Goal: Check status: Check status

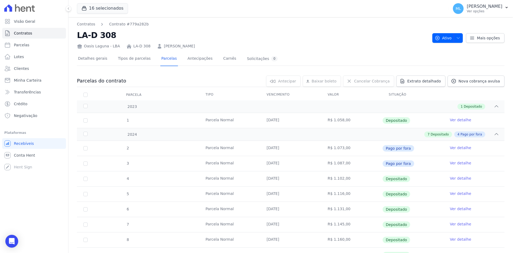
click at [38, 77] on link "Minha Carteira" at bounding box center [34, 80] width 64 height 11
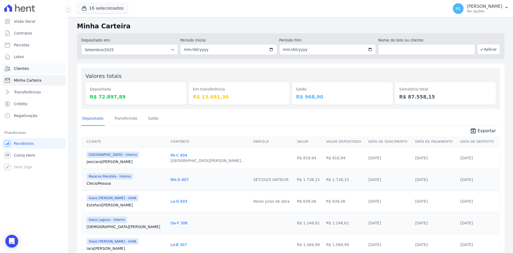
click at [36, 69] on link "Clientes" at bounding box center [34, 68] width 64 height 11
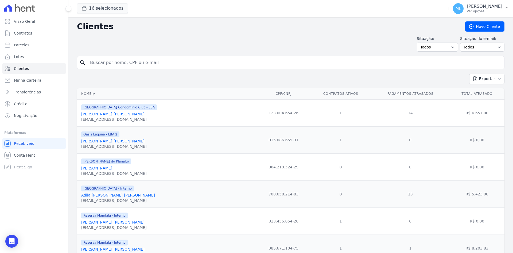
click at [167, 60] on input "search" at bounding box center [294, 62] width 415 height 11
type input "[PERSON_NAME]"
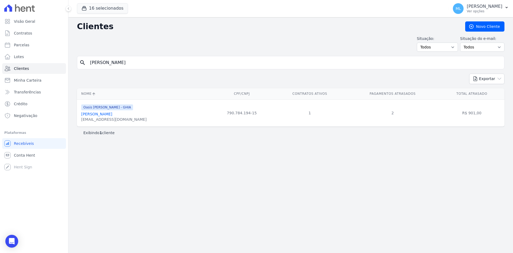
click at [103, 113] on link "[PERSON_NAME]" at bounding box center [96, 114] width 31 height 4
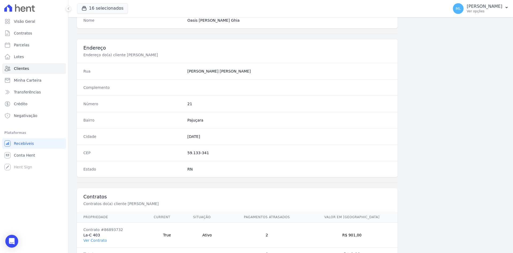
scroll to position [247, 0]
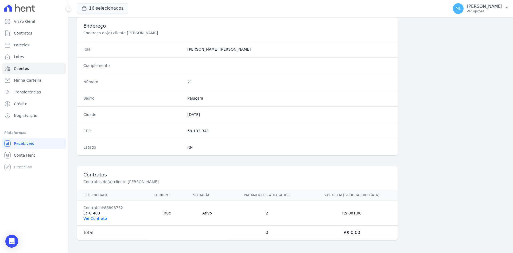
click at [100, 218] on link "Ver Contrato" at bounding box center [95, 218] width 24 height 4
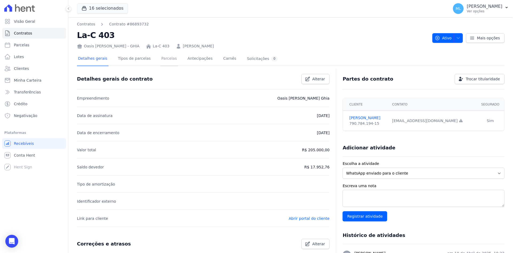
click at [160, 61] on link "Parcelas" at bounding box center [169, 59] width 18 height 14
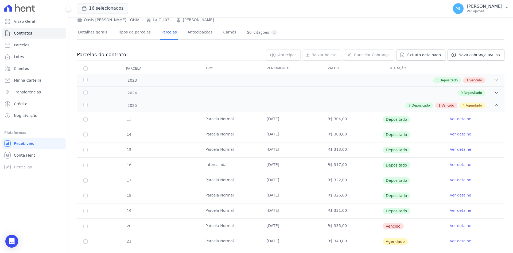
scroll to position [16, 0]
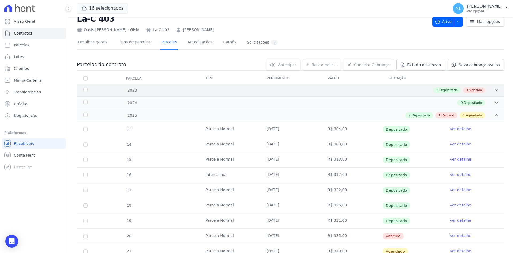
click at [189, 92] on div "3 Depositado 1 Vencido" at bounding box center [311, 90] width 375 height 6
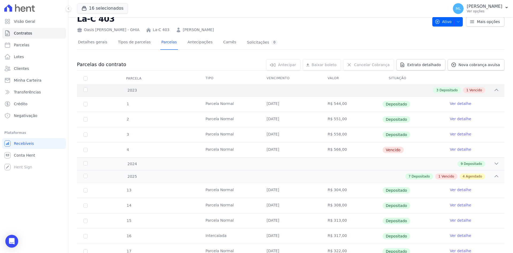
click at [189, 92] on div "3 Depositado 1 Vencido" at bounding box center [311, 90] width 375 height 6
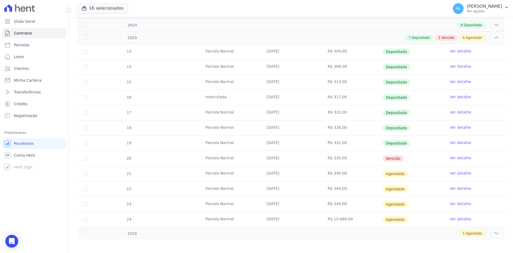
scroll to position [96, 0]
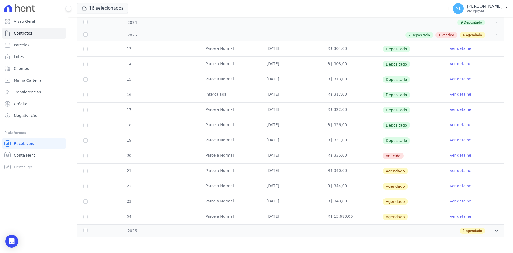
click at [456, 154] on link "Ver detalhe" at bounding box center [460, 154] width 21 height 5
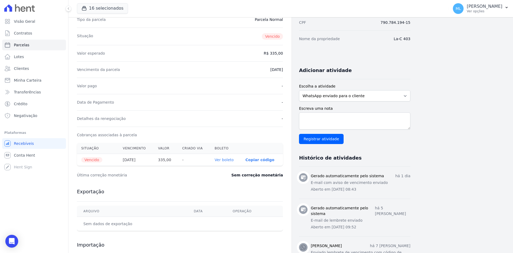
scroll to position [27, 0]
